Goal: Find specific page/section: Find specific page/section

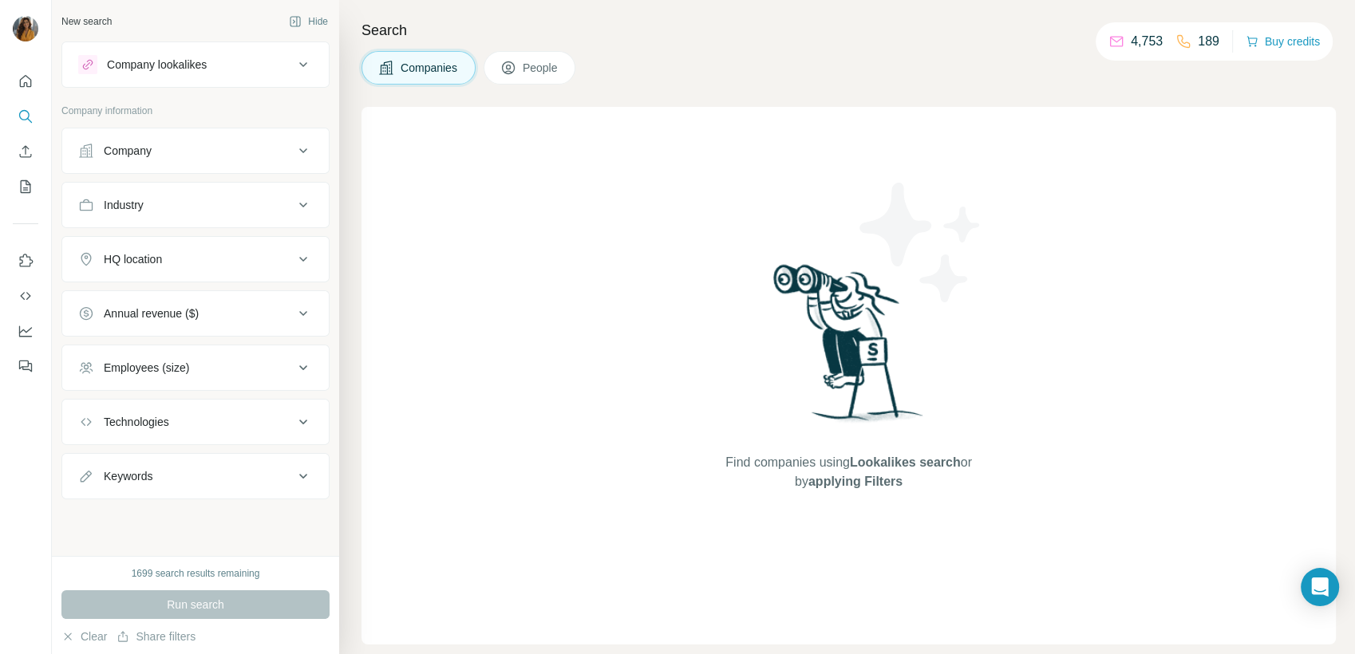
click at [523, 64] on button "People" at bounding box center [530, 68] width 93 height 34
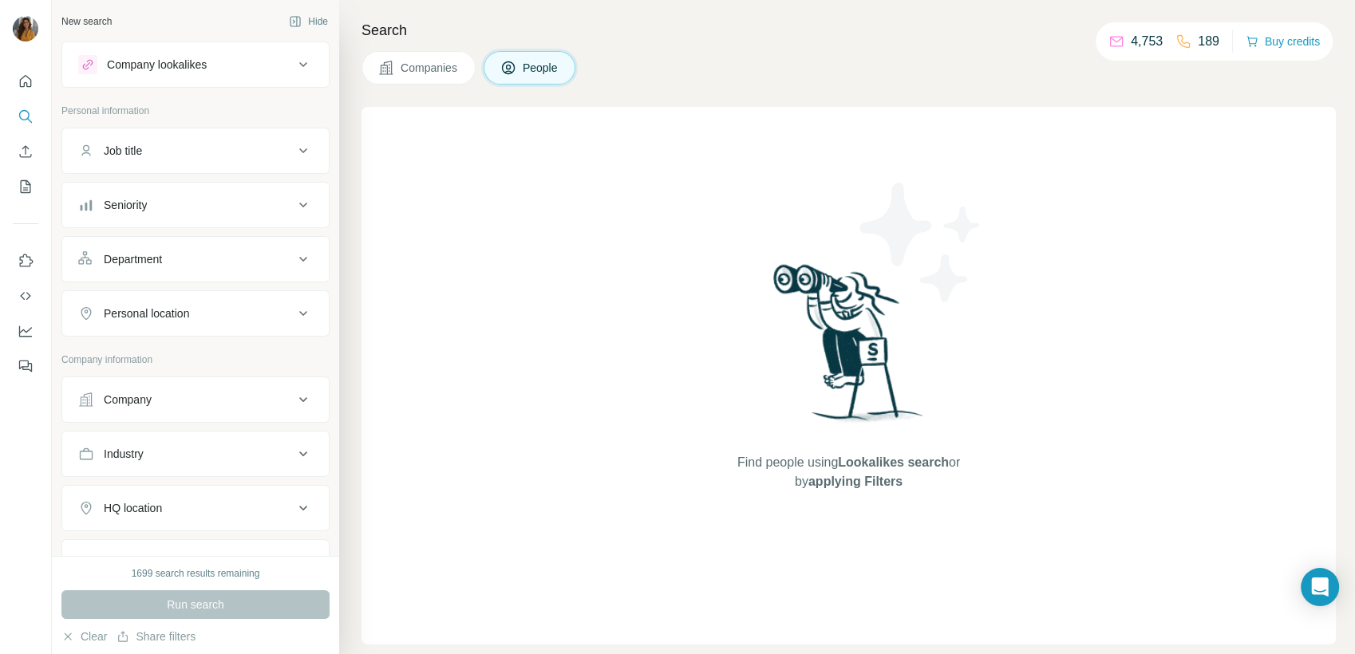
click at [168, 162] on button "Job title" at bounding box center [195, 151] width 266 height 38
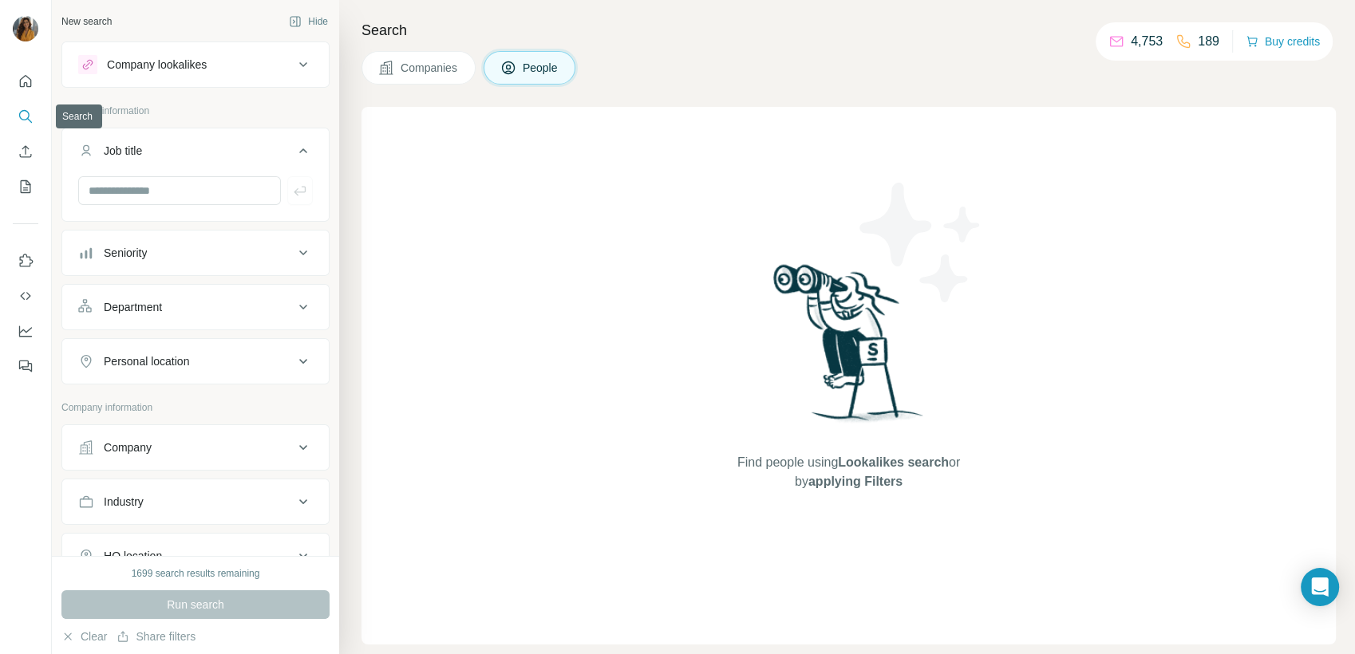
click at [26, 121] on icon "Search" at bounding box center [26, 117] width 16 height 16
